Goal: Task Accomplishment & Management: Complete application form

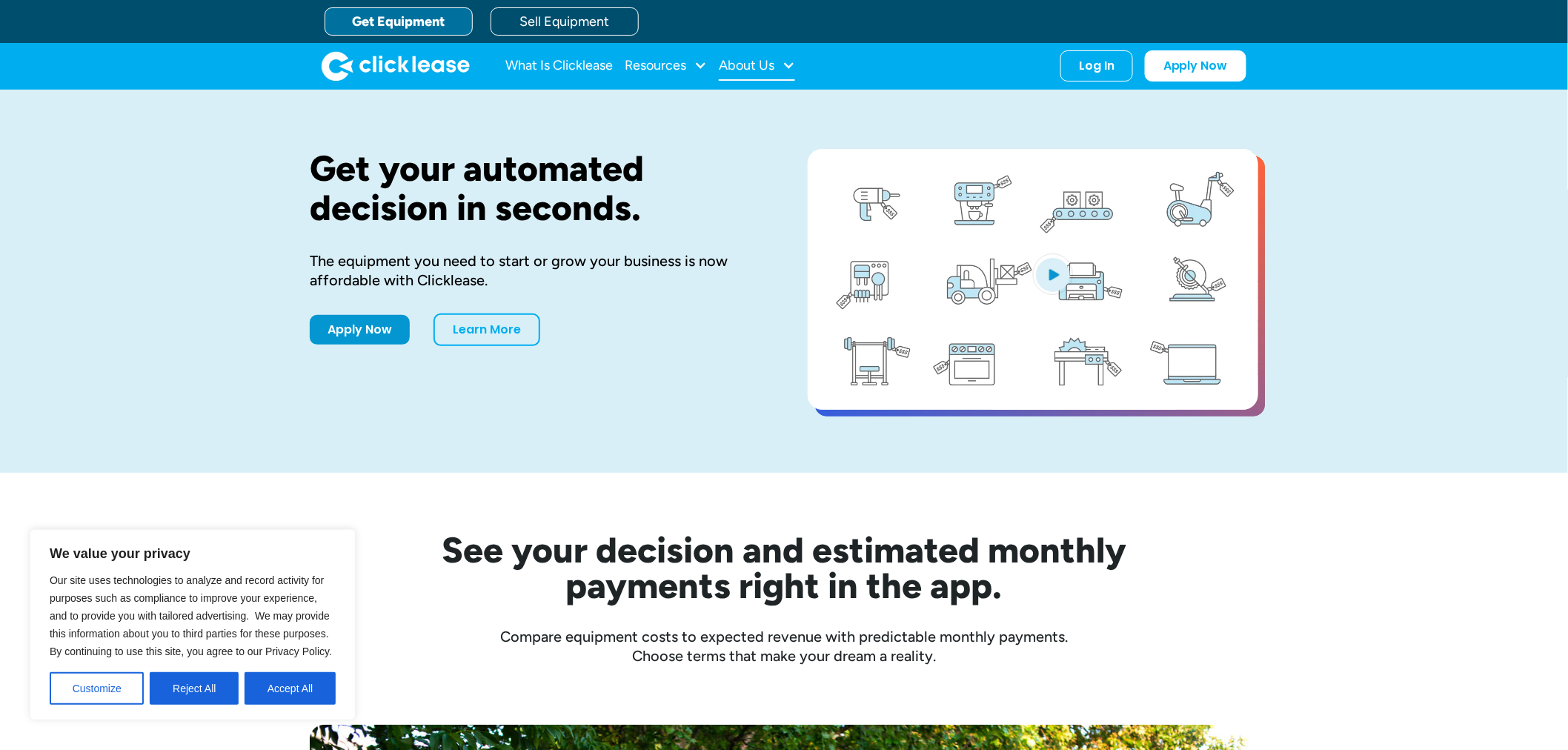
click at [730, 65] on div "About Us" at bounding box center [746, 65] width 55 height 0
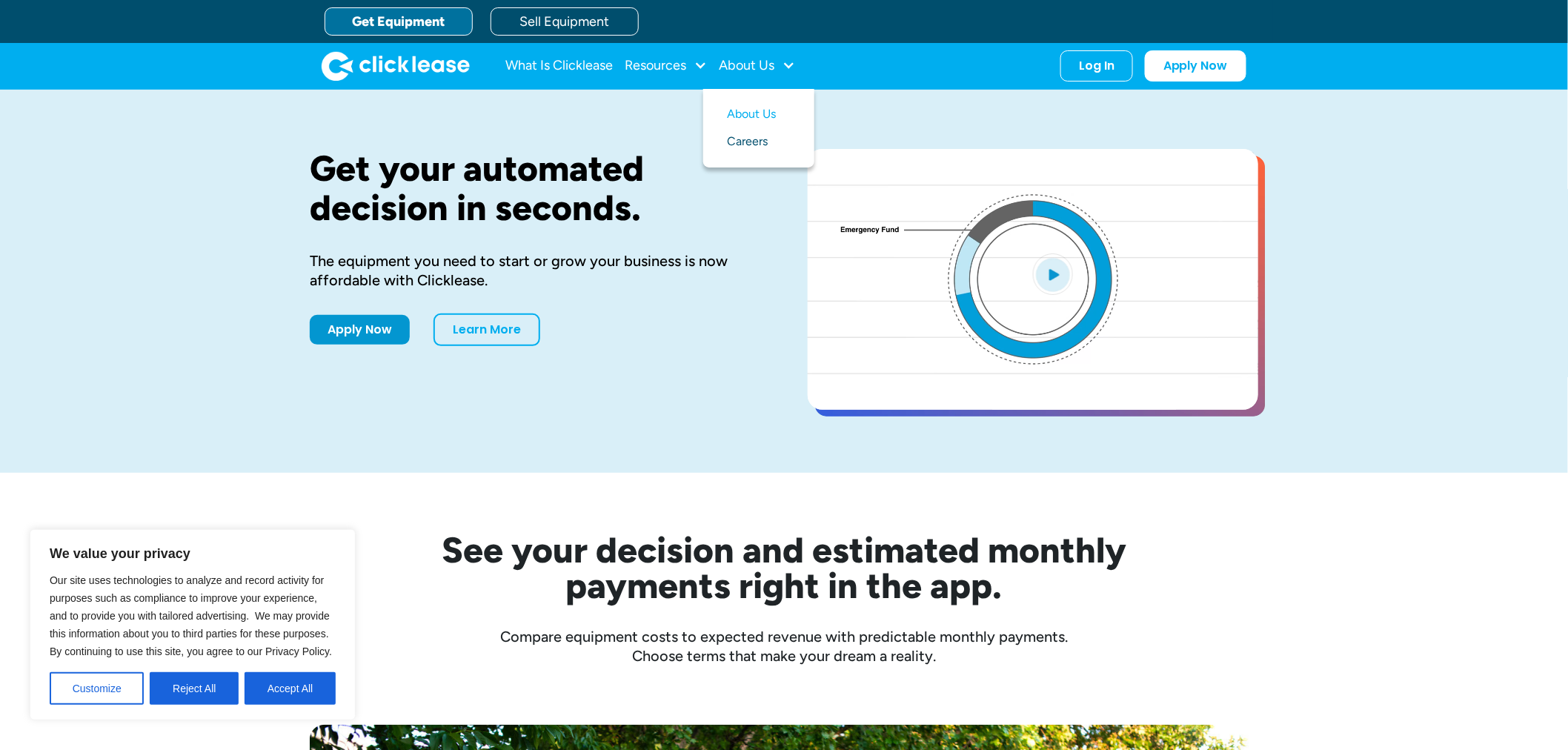
click at [758, 143] on link "Careers" at bounding box center [759, 142] width 63 height 28
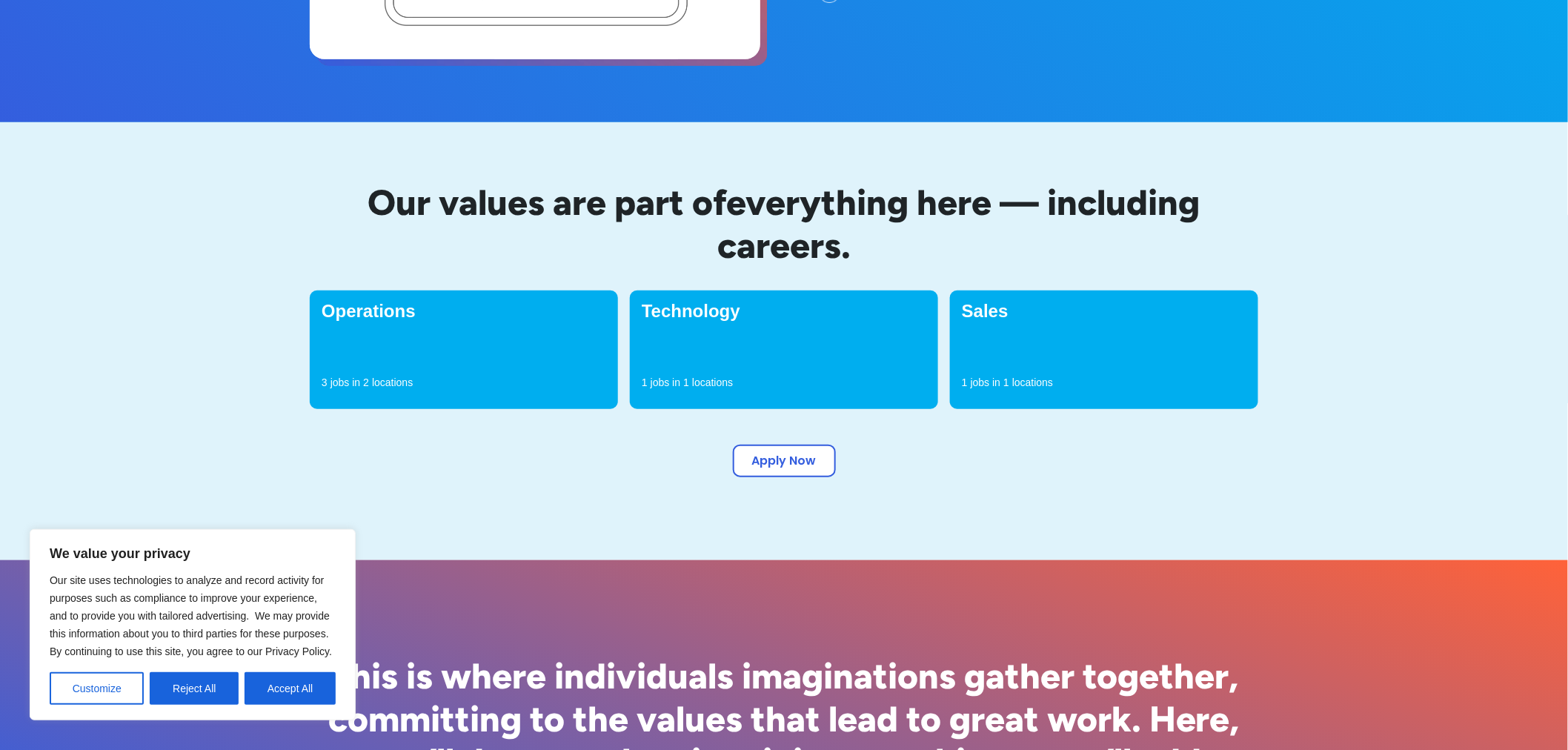
scroll to position [493, 0]
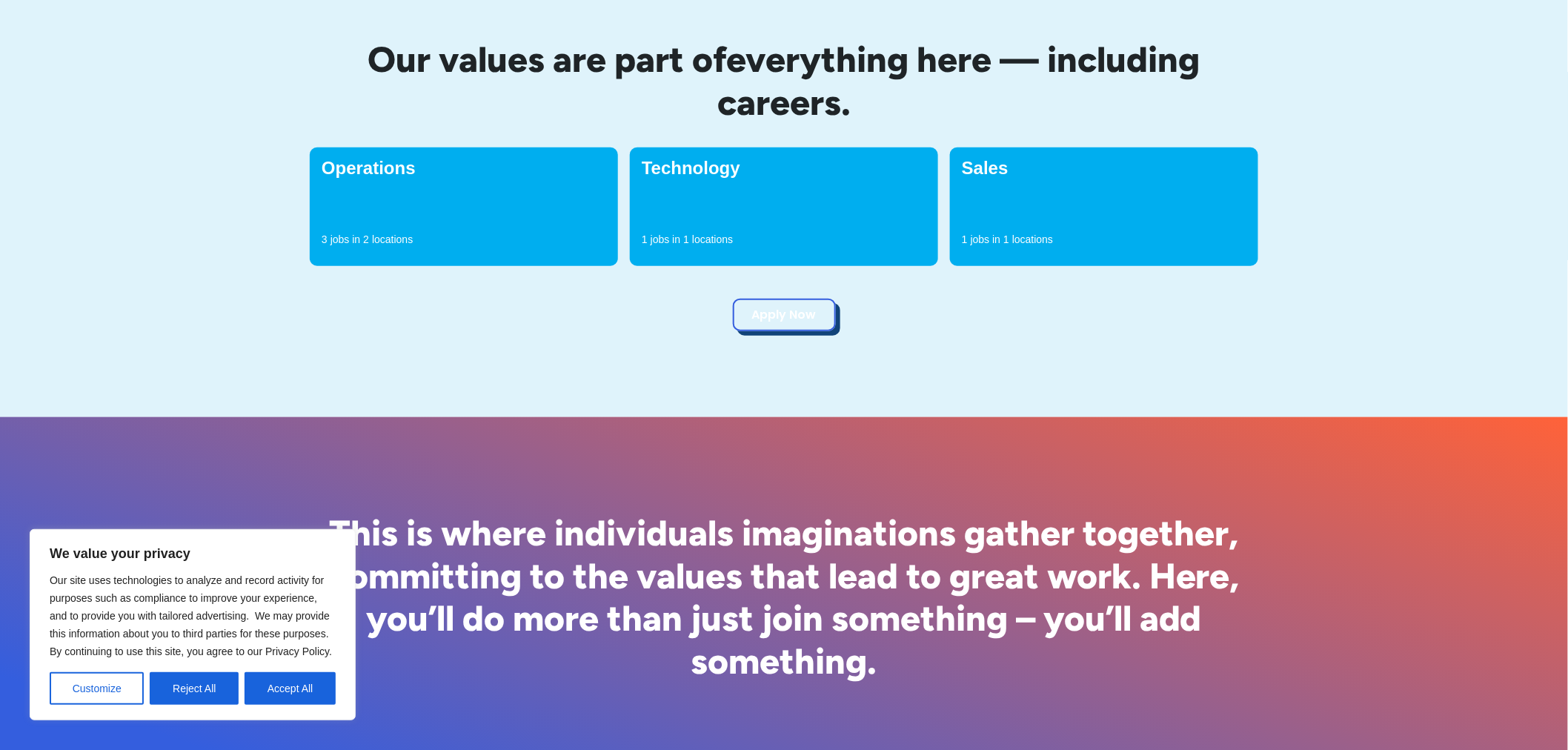
click at [785, 324] on link "Apply Now" at bounding box center [784, 314] width 103 height 33
click at [274, 689] on button "Accept All" at bounding box center [289, 688] width 91 height 33
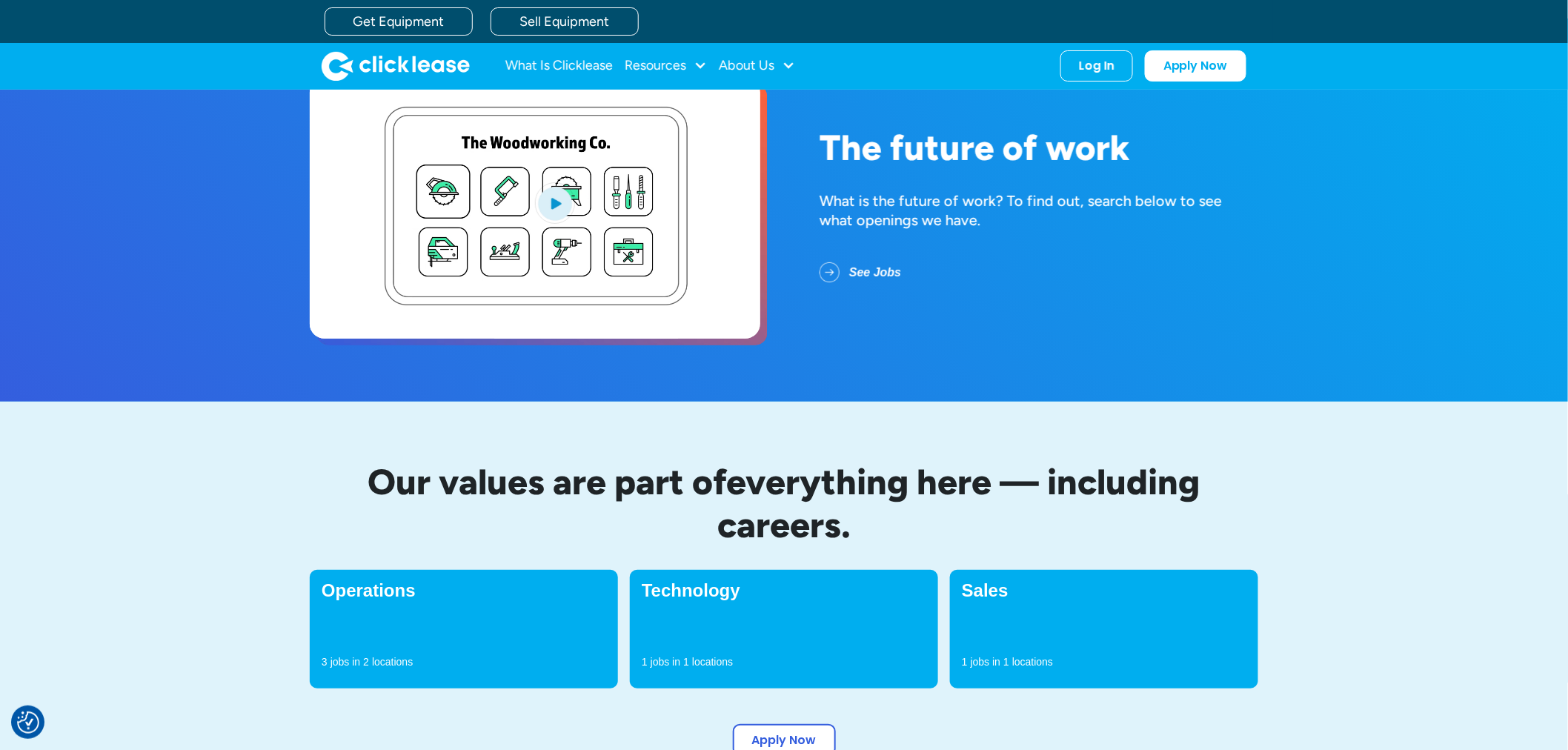
scroll to position [0, 0]
